Goal: Task Accomplishment & Management: Manage account settings

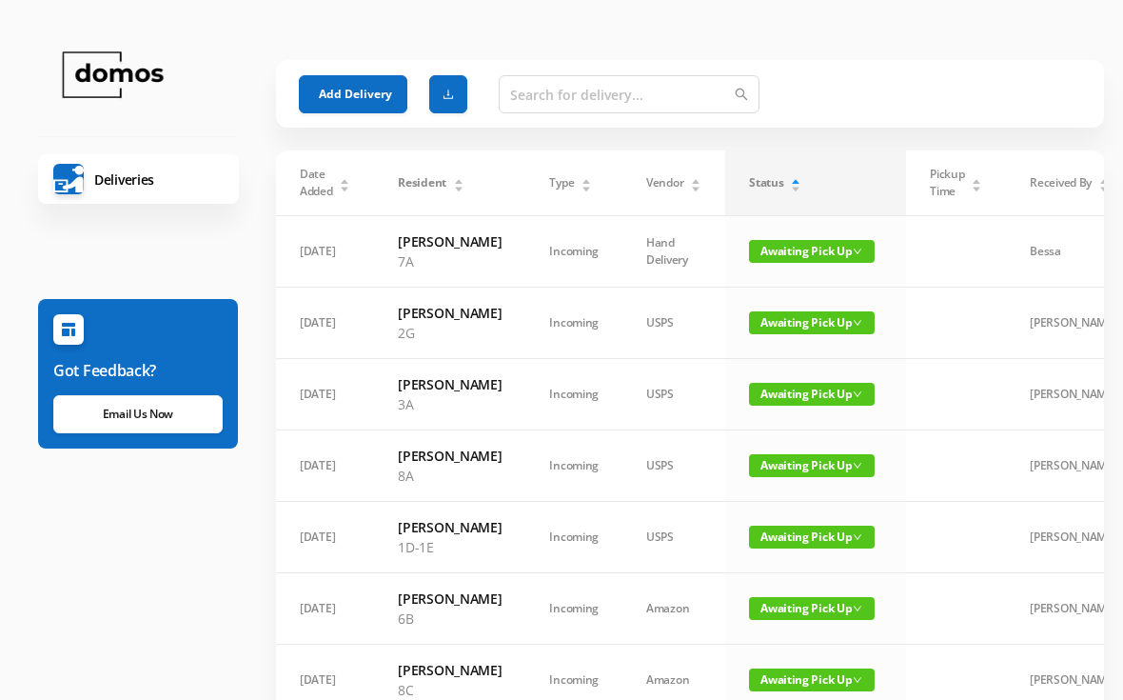
click at [834, 254] on span "Awaiting Pick Up" at bounding box center [812, 251] width 126 height 23
click at [818, 316] on link "Picked Up" at bounding box center [801, 319] width 124 height 30
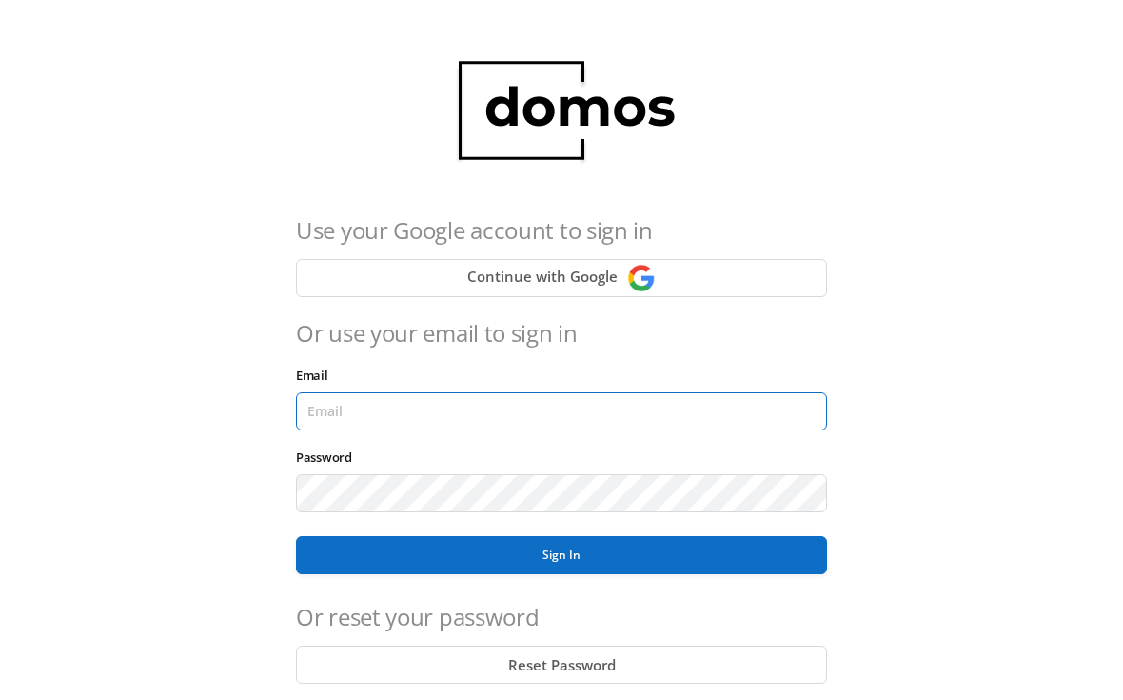
type input "[EMAIL_ADDRESS][DOMAIN_NAME]"
click at [562, 555] on button "Sign In" at bounding box center [561, 555] width 531 height 38
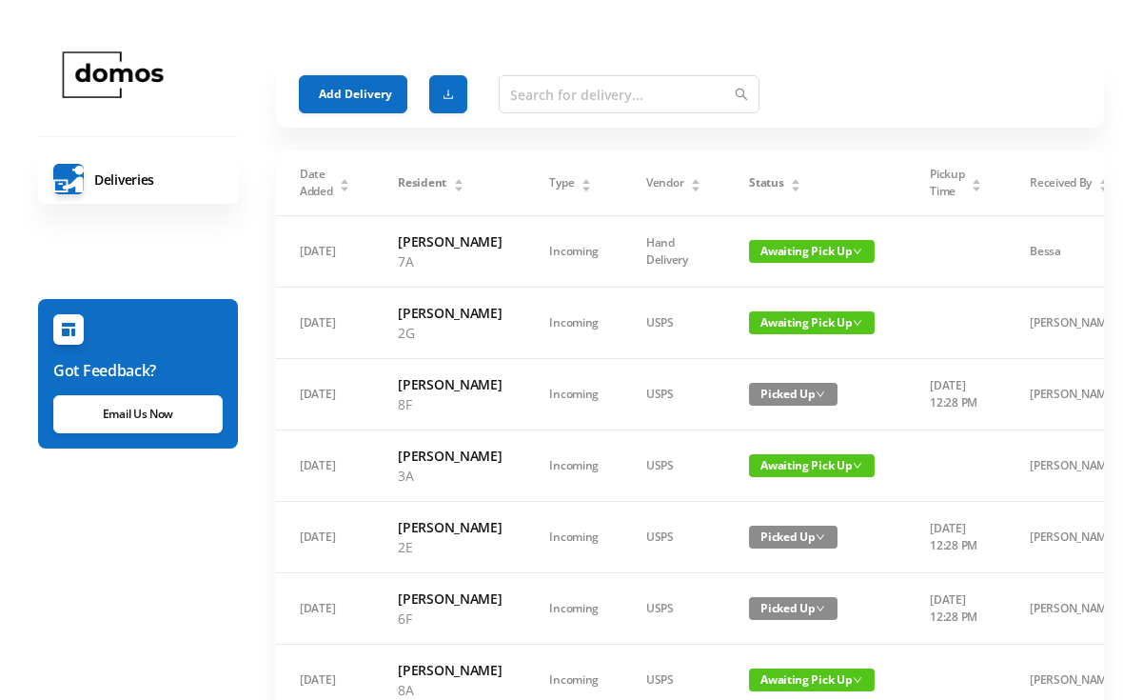
click at [791, 185] on icon "icon: caret-down" at bounding box center [796, 189] width 10 height 10
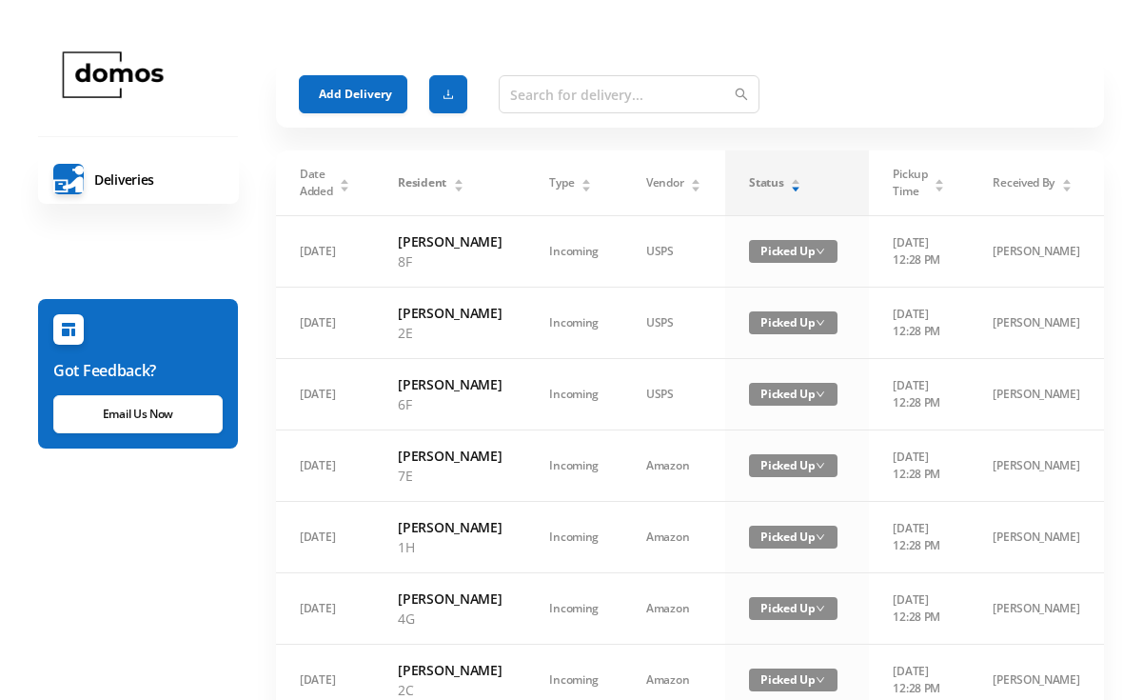
click at [793, 185] on div "Status" at bounding box center [775, 182] width 52 height 17
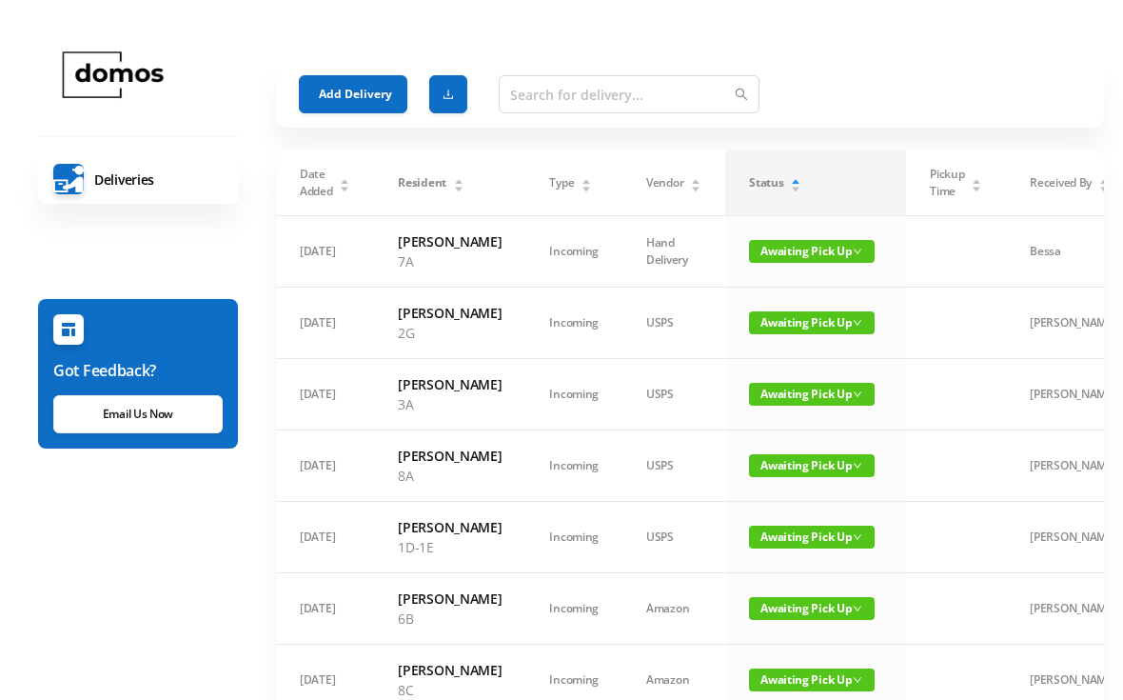
click at [812, 247] on span "Awaiting Pick Up" at bounding box center [812, 251] width 126 height 23
click at [798, 318] on link "Picked Up" at bounding box center [801, 319] width 124 height 30
click at [822, 263] on span "Awaiting Pick Up" at bounding box center [812, 251] width 126 height 23
click at [803, 320] on link "Picked Up" at bounding box center [801, 328] width 124 height 30
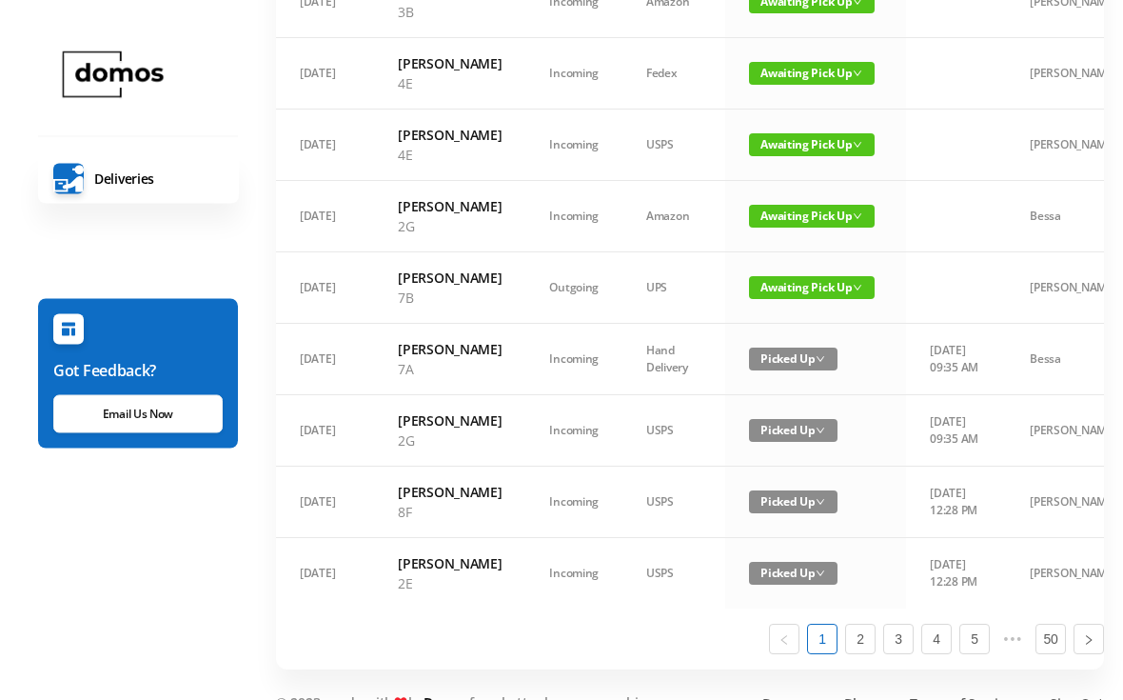
scroll to position [1312, 0]
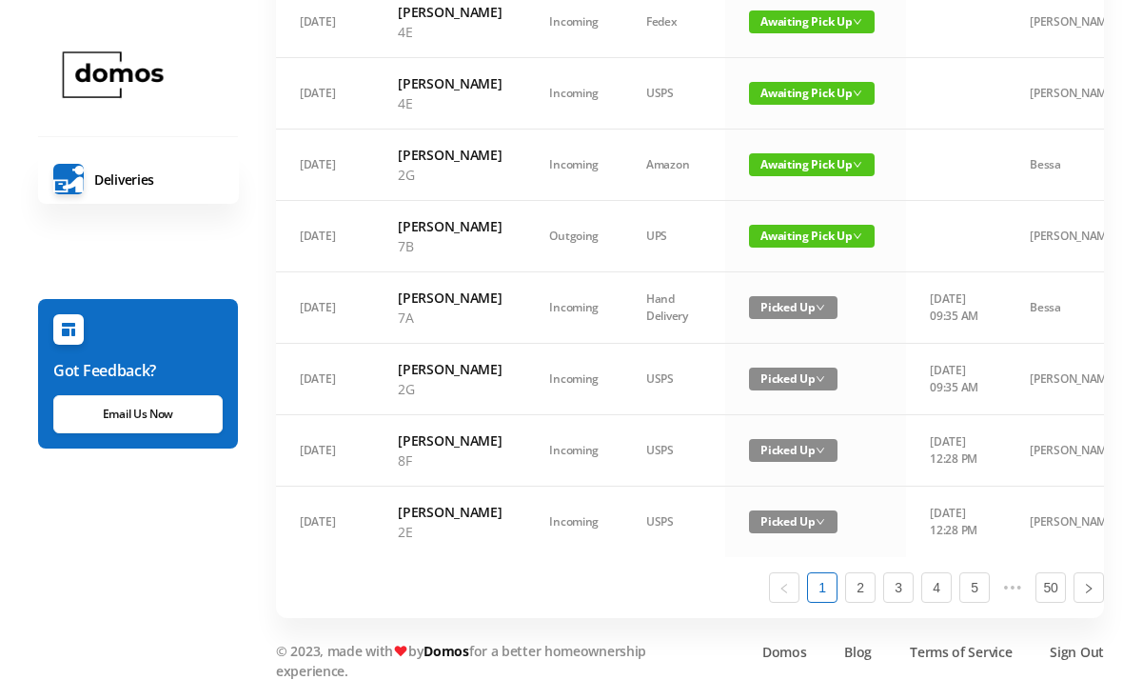
click at [787, 380] on span "Picked Up" at bounding box center [793, 379] width 89 height 23
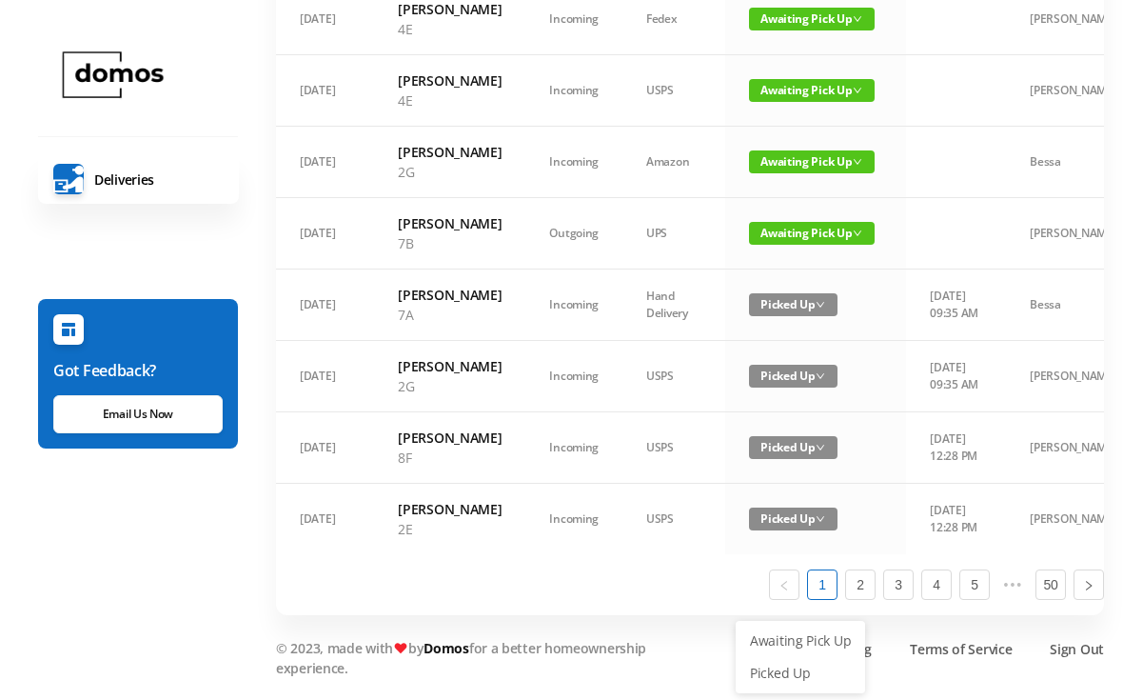
click at [824, 626] on link "Awaiting Pick Up" at bounding box center [801, 641] width 124 height 30
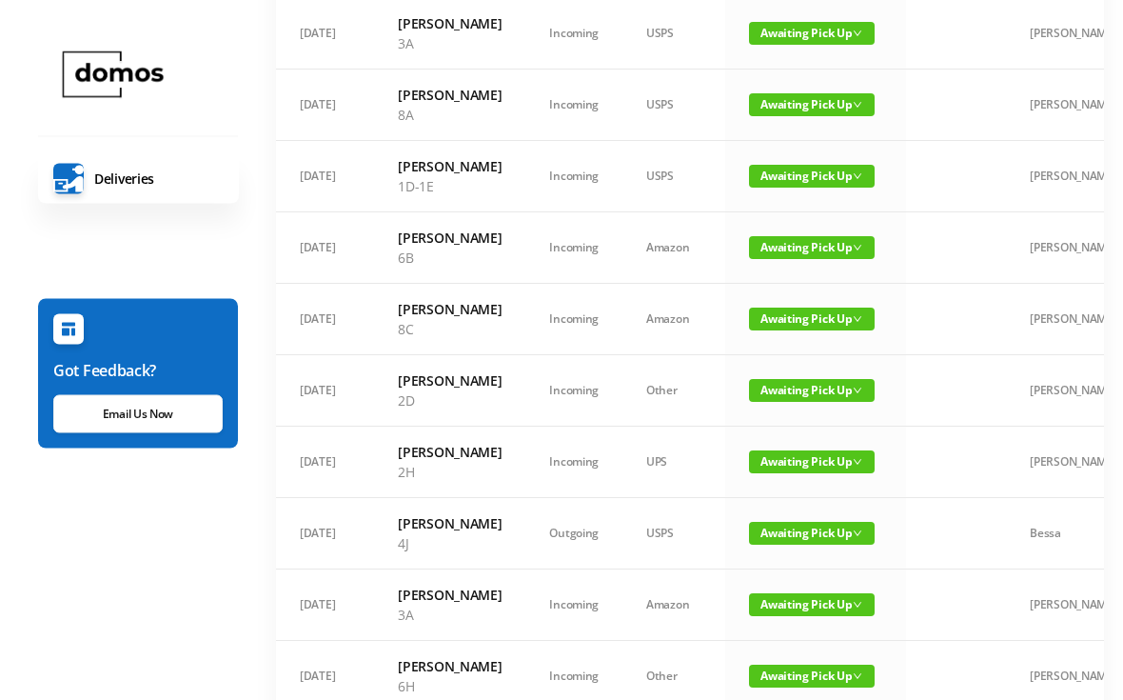
scroll to position [289, 0]
click at [810, 353] on td "Awaiting Pick Up" at bounding box center [815, 319] width 181 height 71
click at [818, 330] on span "Awaiting Pick Up" at bounding box center [812, 319] width 126 height 23
click at [787, 428] on link "Picked Up" at bounding box center [801, 436] width 124 height 30
click at [790, 330] on span "Awaiting Pick Up" at bounding box center [812, 319] width 126 height 23
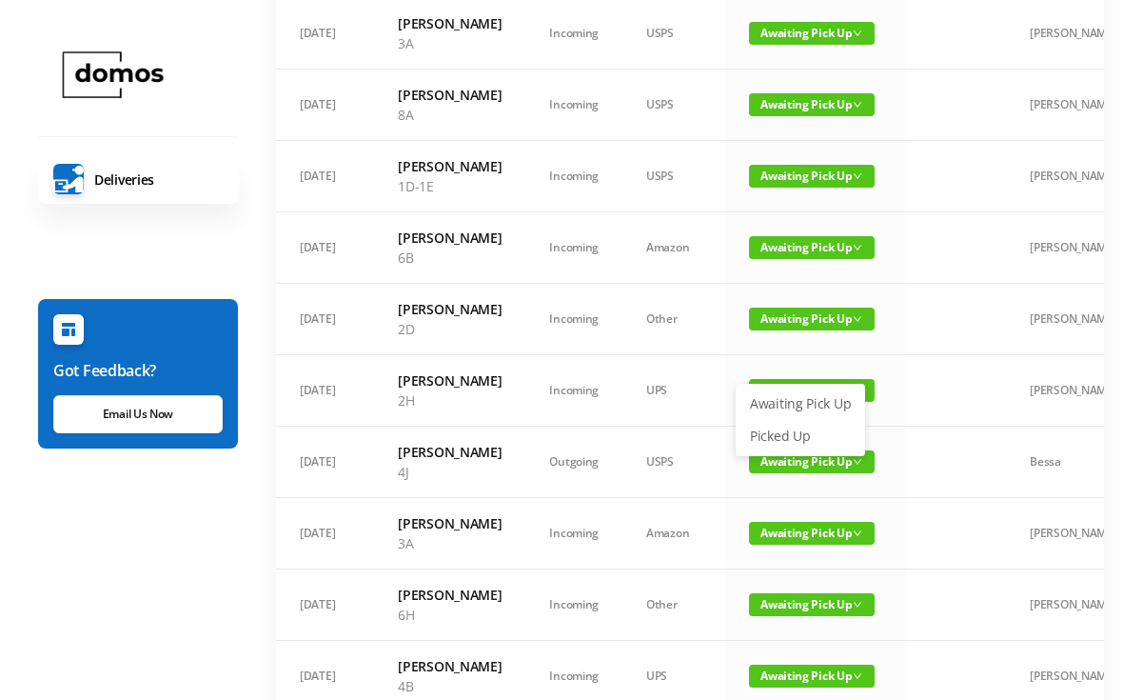
click at [785, 438] on link "Picked Up" at bounding box center [801, 436] width 124 height 30
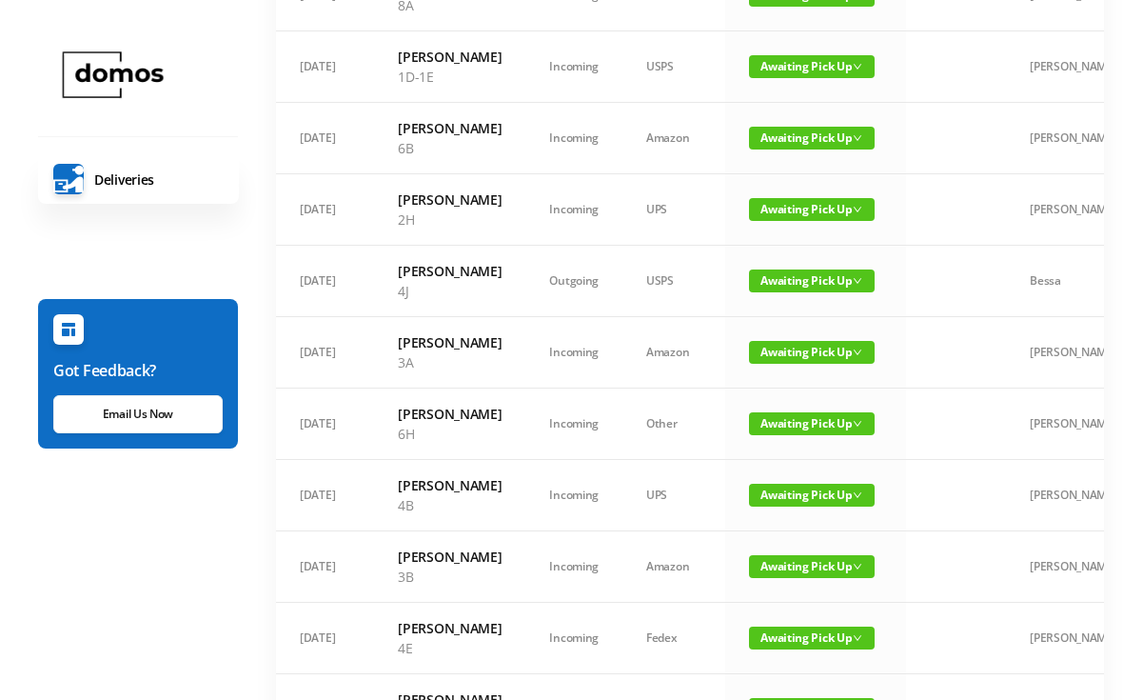
scroll to position [412, 0]
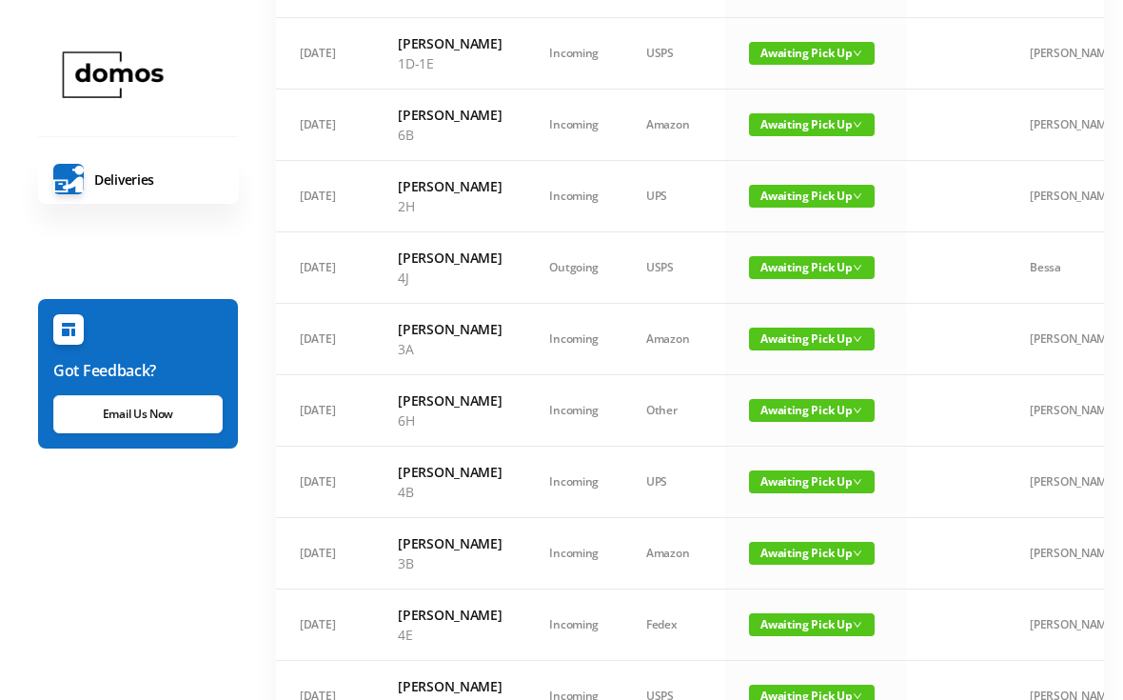
click at [802, 422] on span "Awaiting Pick Up" at bounding box center [812, 410] width 126 height 23
click at [793, 572] on link "Picked Up" at bounding box center [801, 567] width 124 height 30
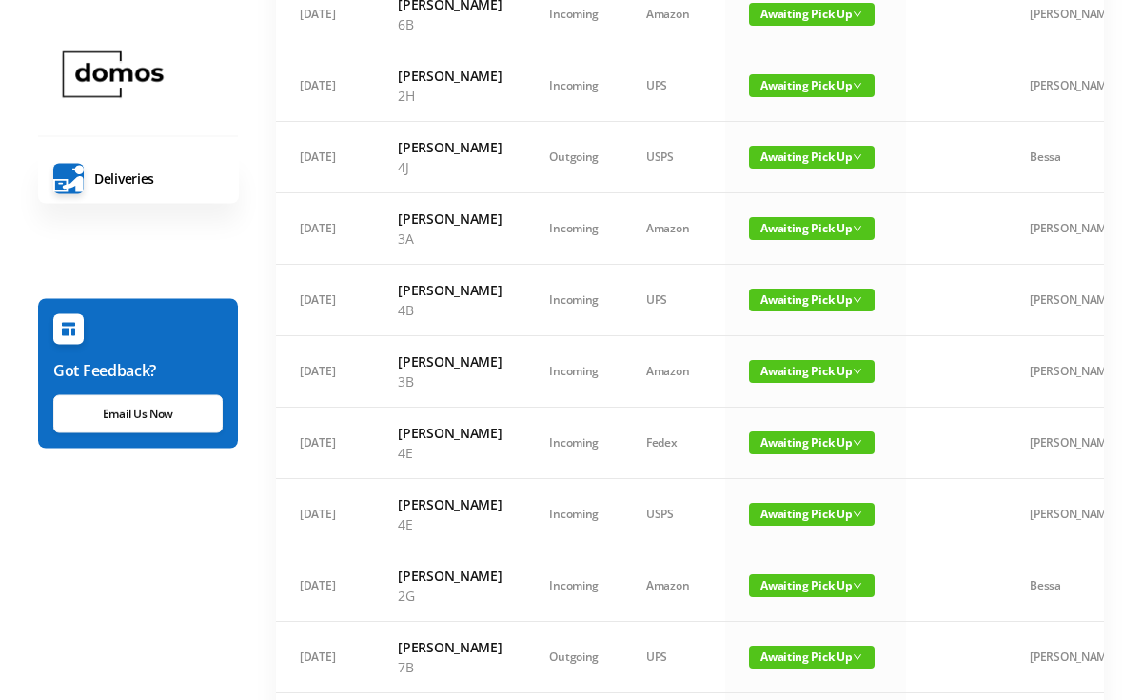
scroll to position [523, 0]
click at [787, 454] on span "Awaiting Pick Up" at bounding box center [812, 442] width 126 height 23
click at [792, 635] on link "Picked Up" at bounding box center [801, 640] width 124 height 30
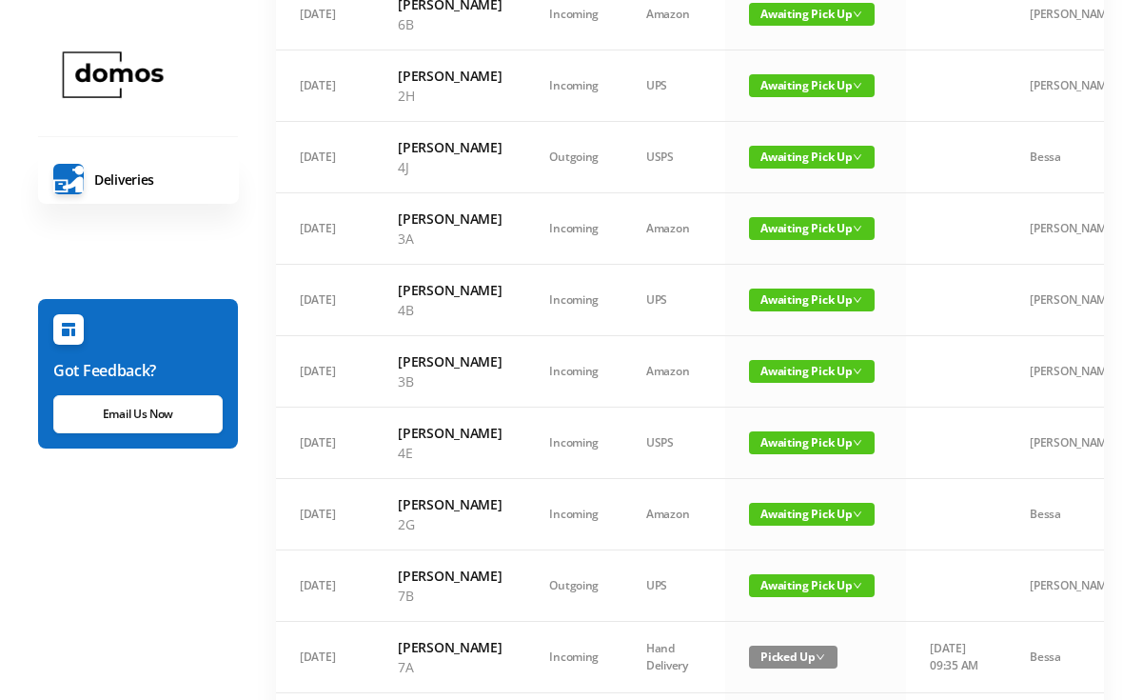
click at [800, 454] on span "Awaiting Pick Up" at bounding box center [812, 442] width 126 height 23
click at [805, 636] on link "Picked Up" at bounding box center [801, 640] width 124 height 30
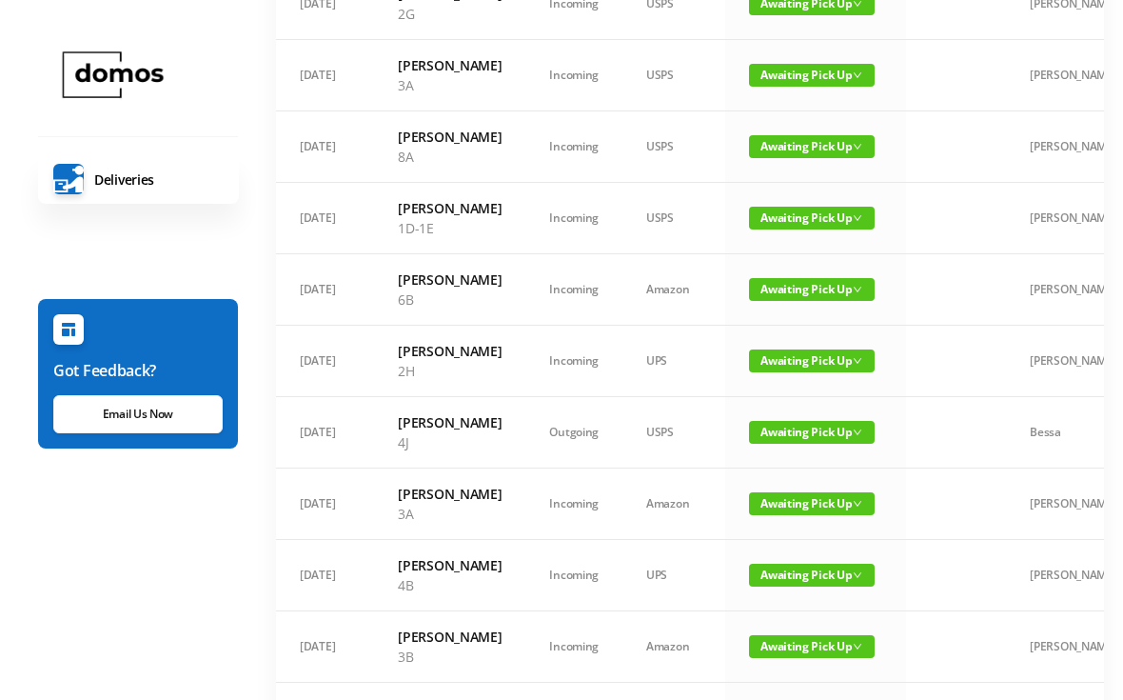
scroll to position [247, 0]
